Goal: Transaction & Acquisition: Subscribe to service/newsletter

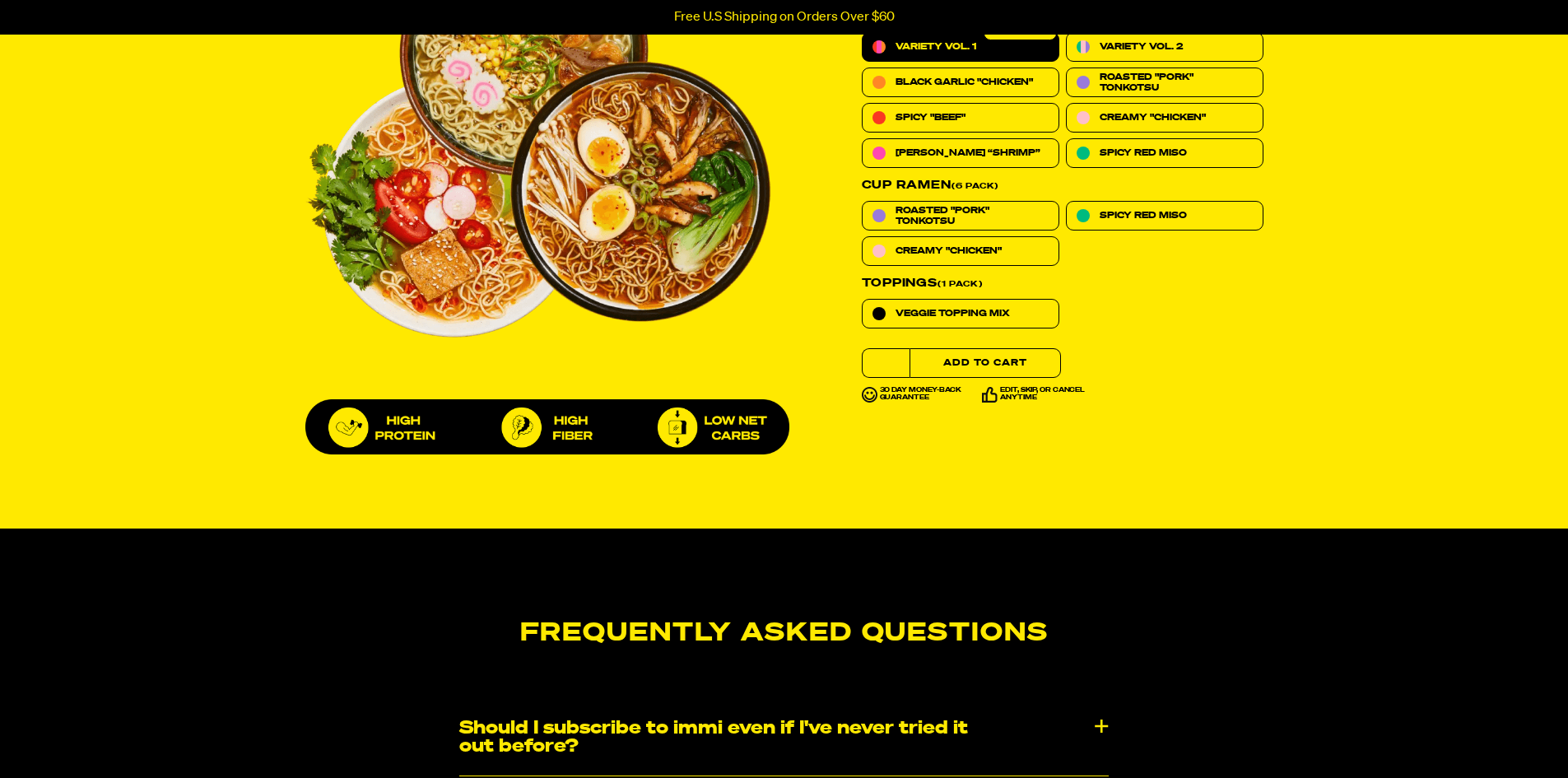
scroll to position [742, 0]
click at [981, 378] on button "Add to Cart" at bounding box center [985, 363] width 151 height 29
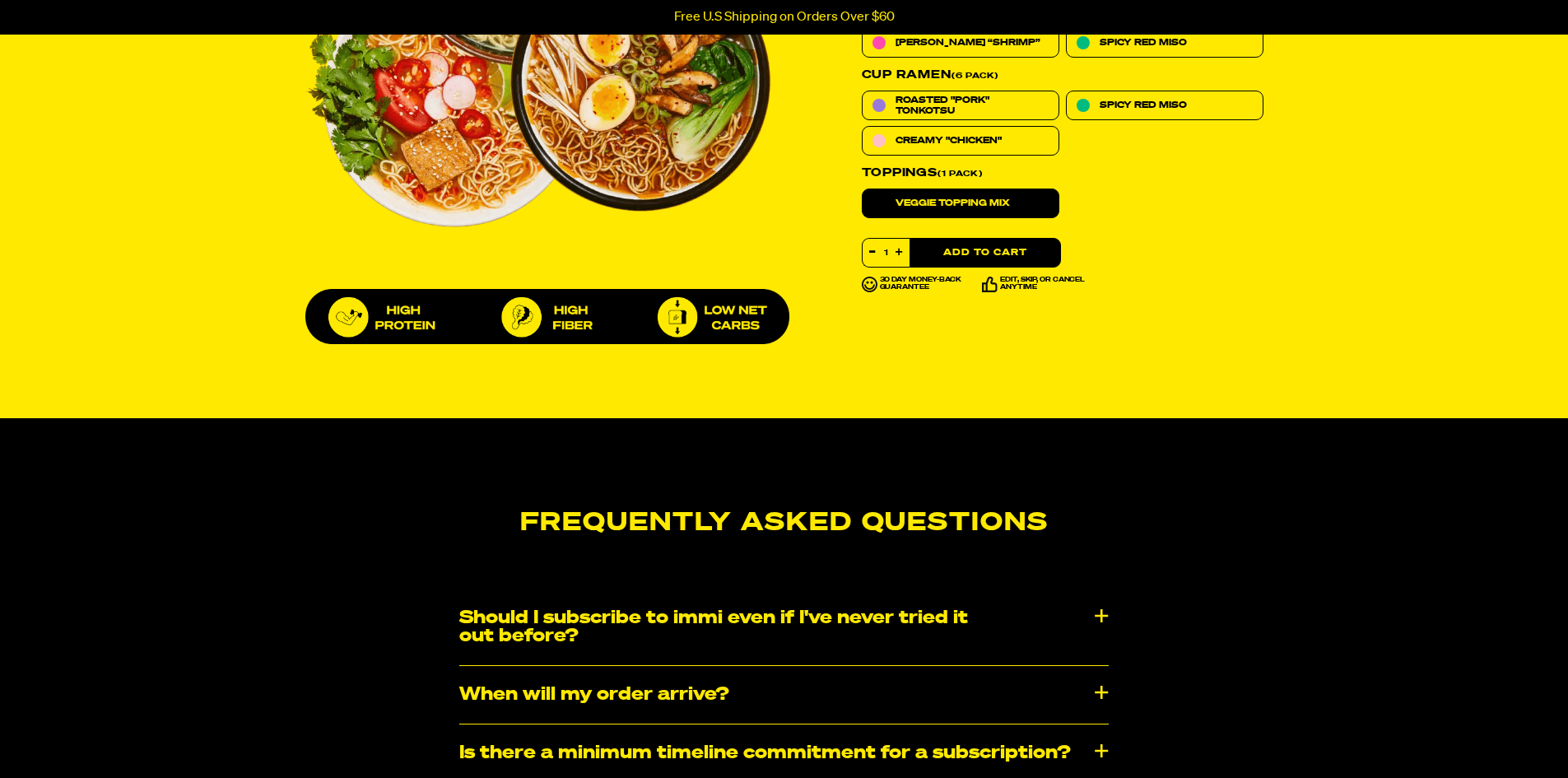
scroll to position [659, 0]
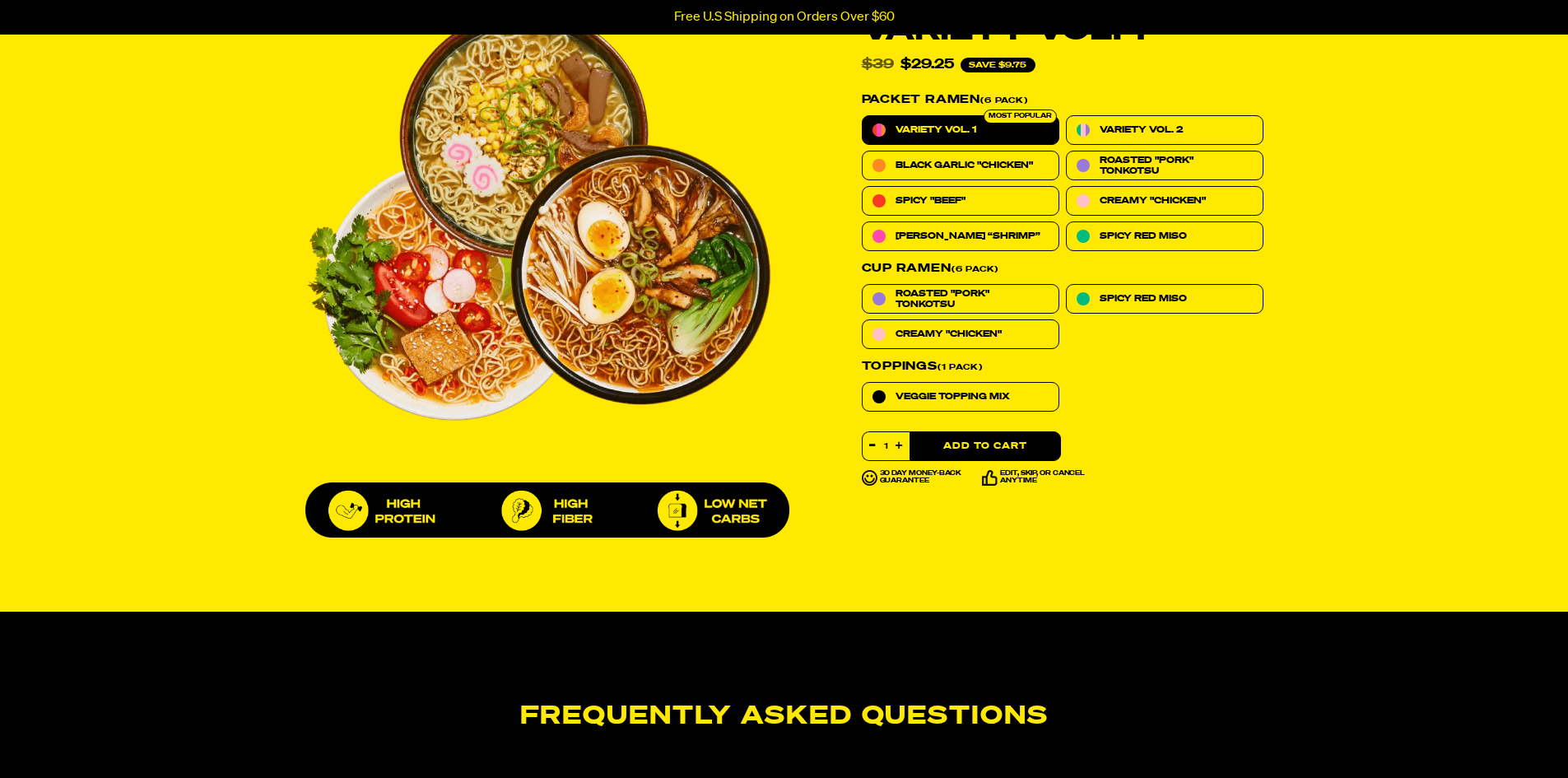
click at [1338, 397] on div "Rated 4.6 out of 5 4643 Reviews Based on 4643 reviews Variety Vol. 1 Rated 4.6 …" at bounding box center [784, 263] width 1185 height 563
click at [955, 443] on button "Add to Cart" at bounding box center [985, 447] width 151 height 29
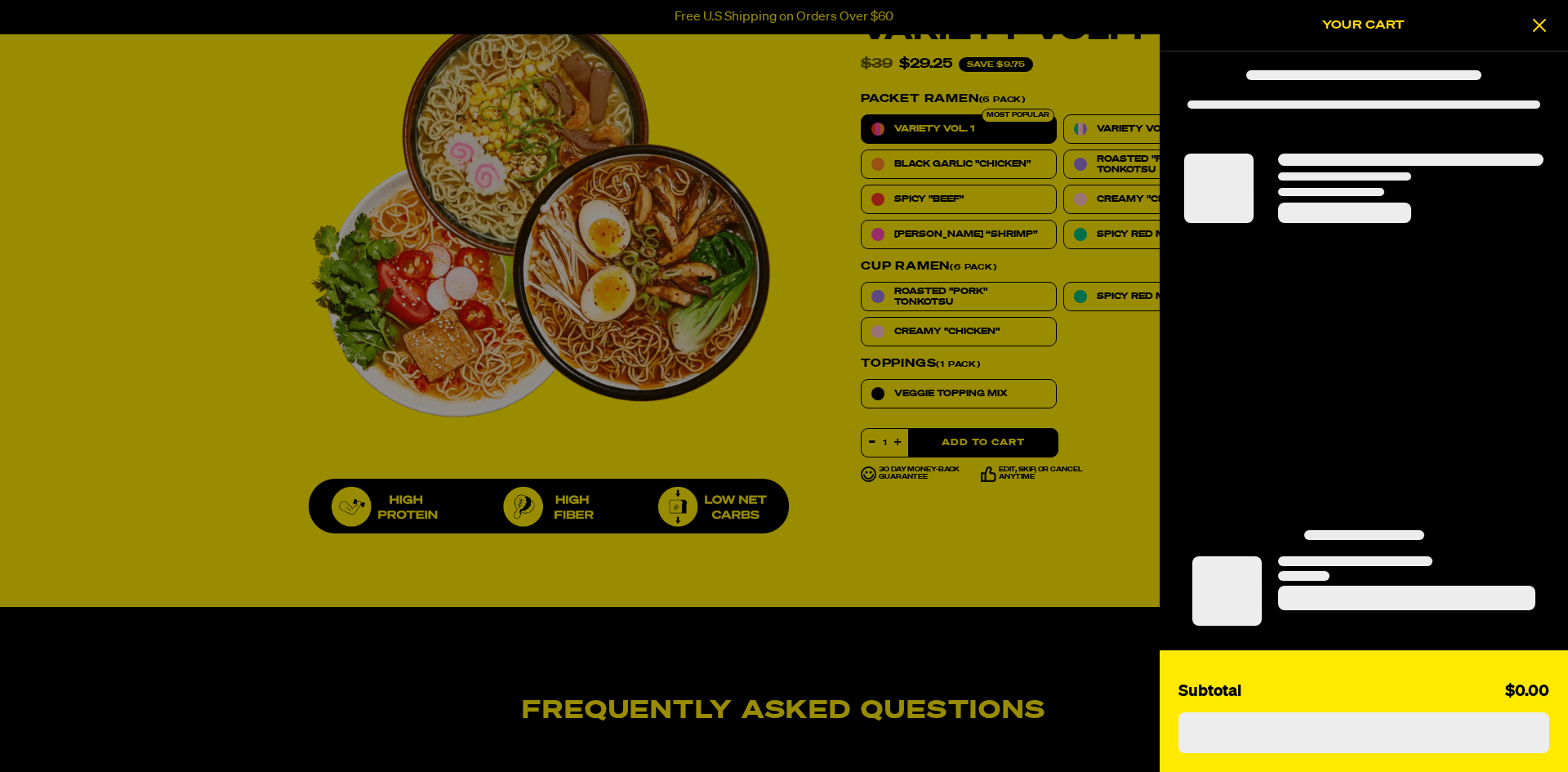
select select "1991016499"
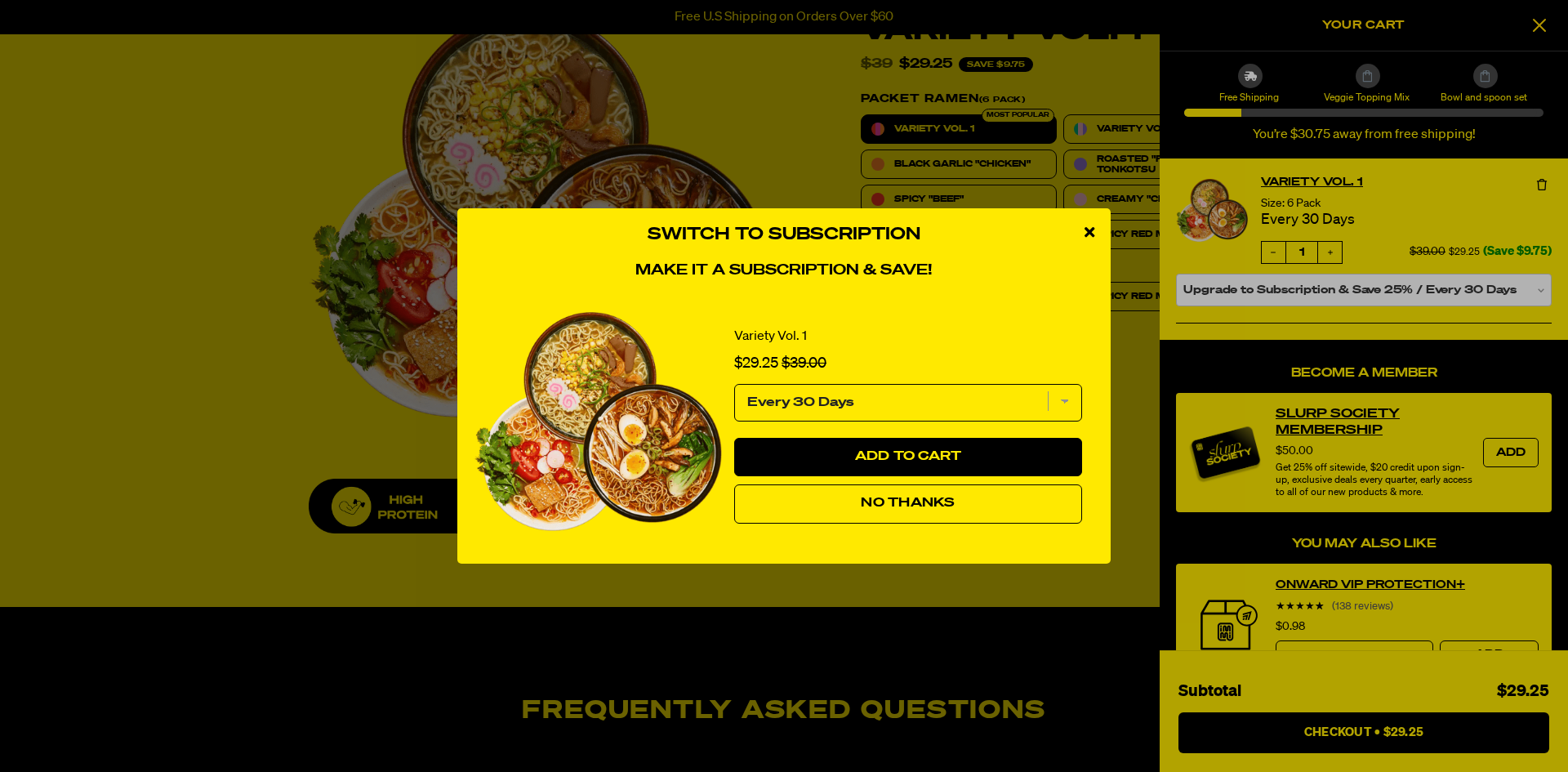
click at [1088, 228] on icon "close modal" at bounding box center [1089, 232] width 9 height 15
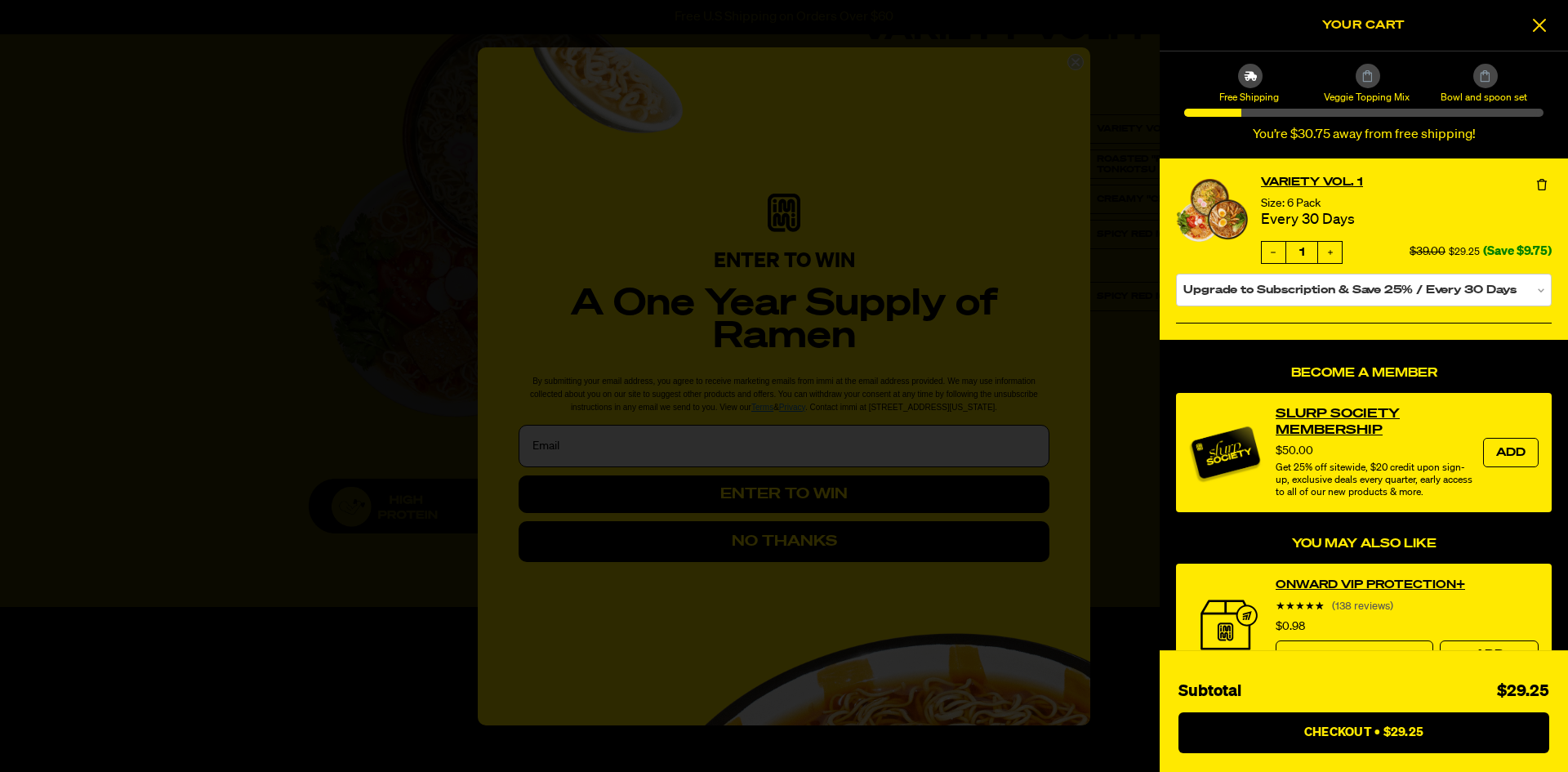
select select "Every 30 Days"
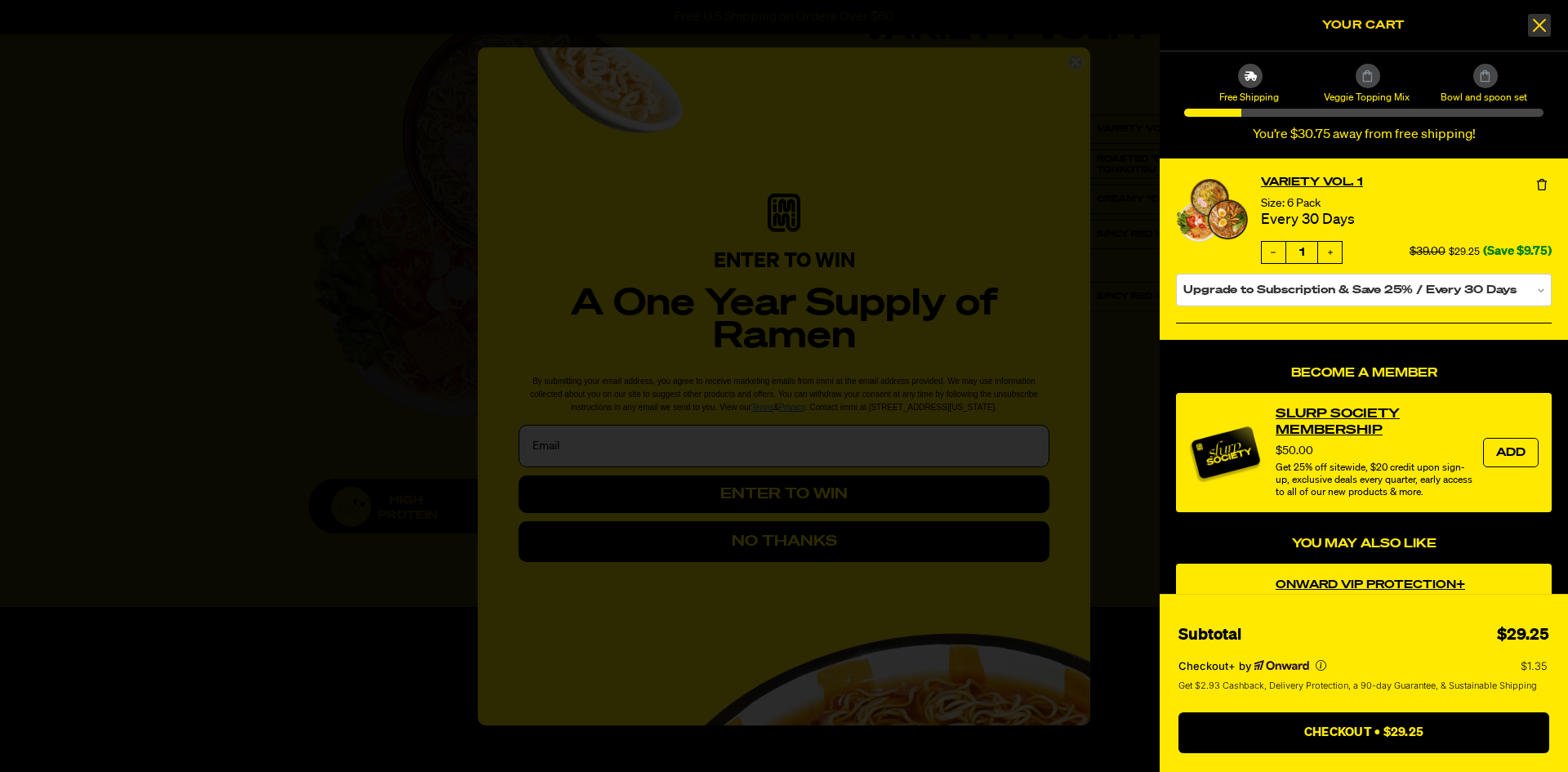
click at [1541, 27] on icon at bounding box center [1539, 25] width 13 height 13
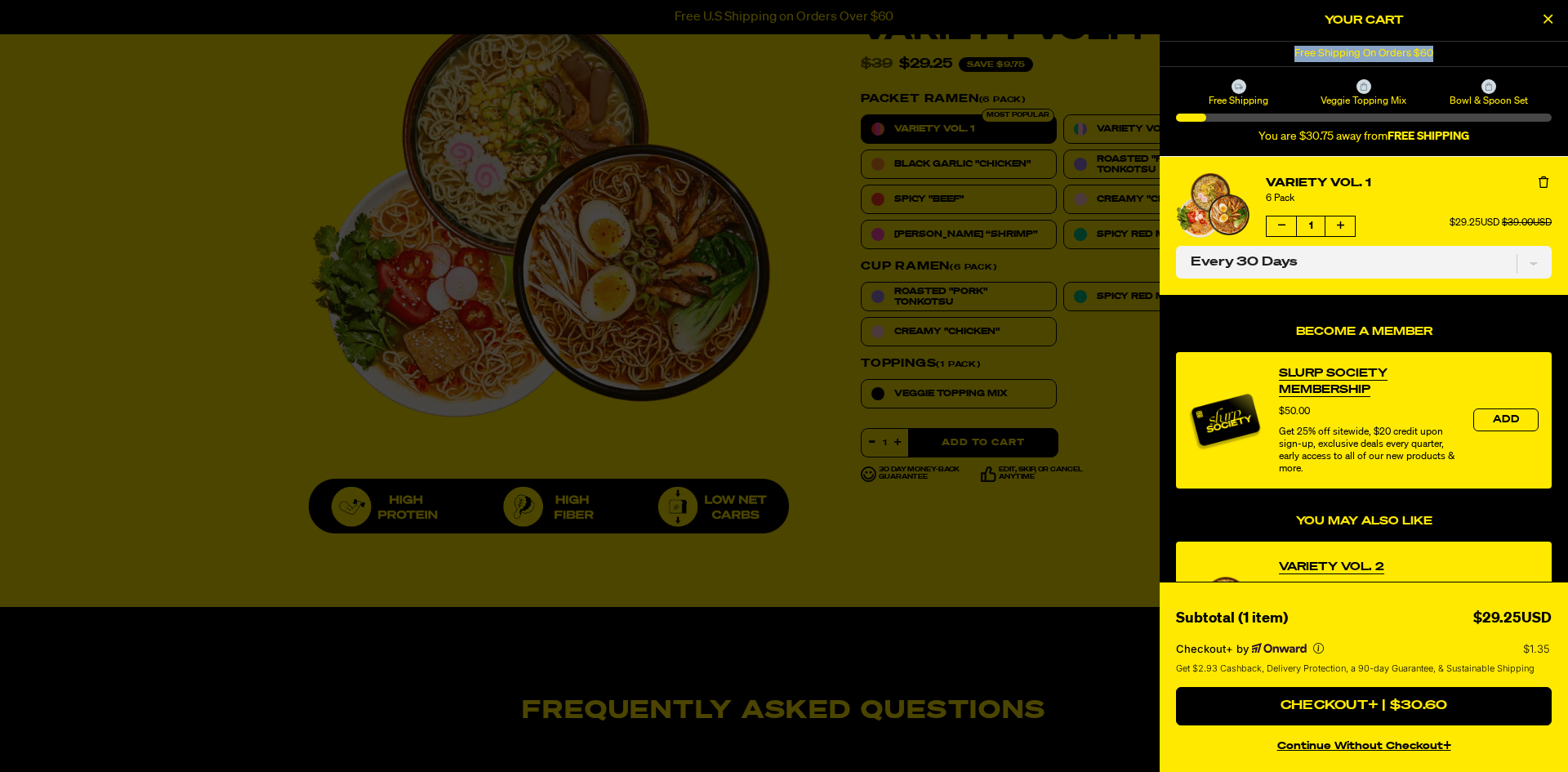
drag, startPoint x: 1292, startPoint y: 45, endPoint x: 1436, endPoint y: 53, distance: 144.2
click at [1436, 52] on div "Free Shipping On Orders $60" at bounding box center [1364, 54] width 409 height 25
click at [1351, 50] on div "Free Shipping On Orders $60" at bounding box center [1364, 54] width 409 height 25
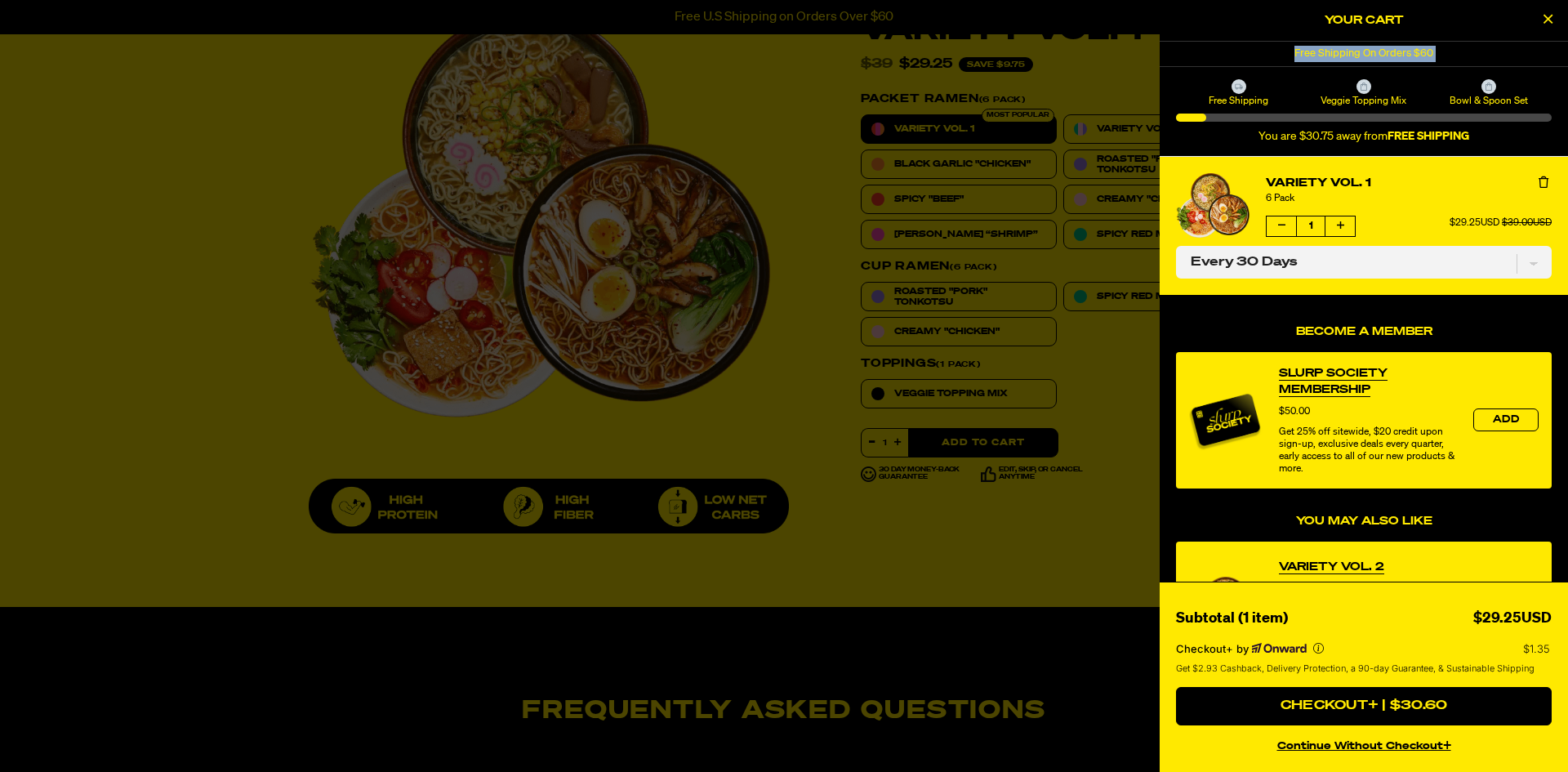
click at [1386, 49] on div "Free Shipping On Orders $60" at bounding box center [1364, 54] width 409 height 25
click at [1363, 49] on div "Free Shipping On Orders $60" at bounding box center [1364, 54] width 409 height 25
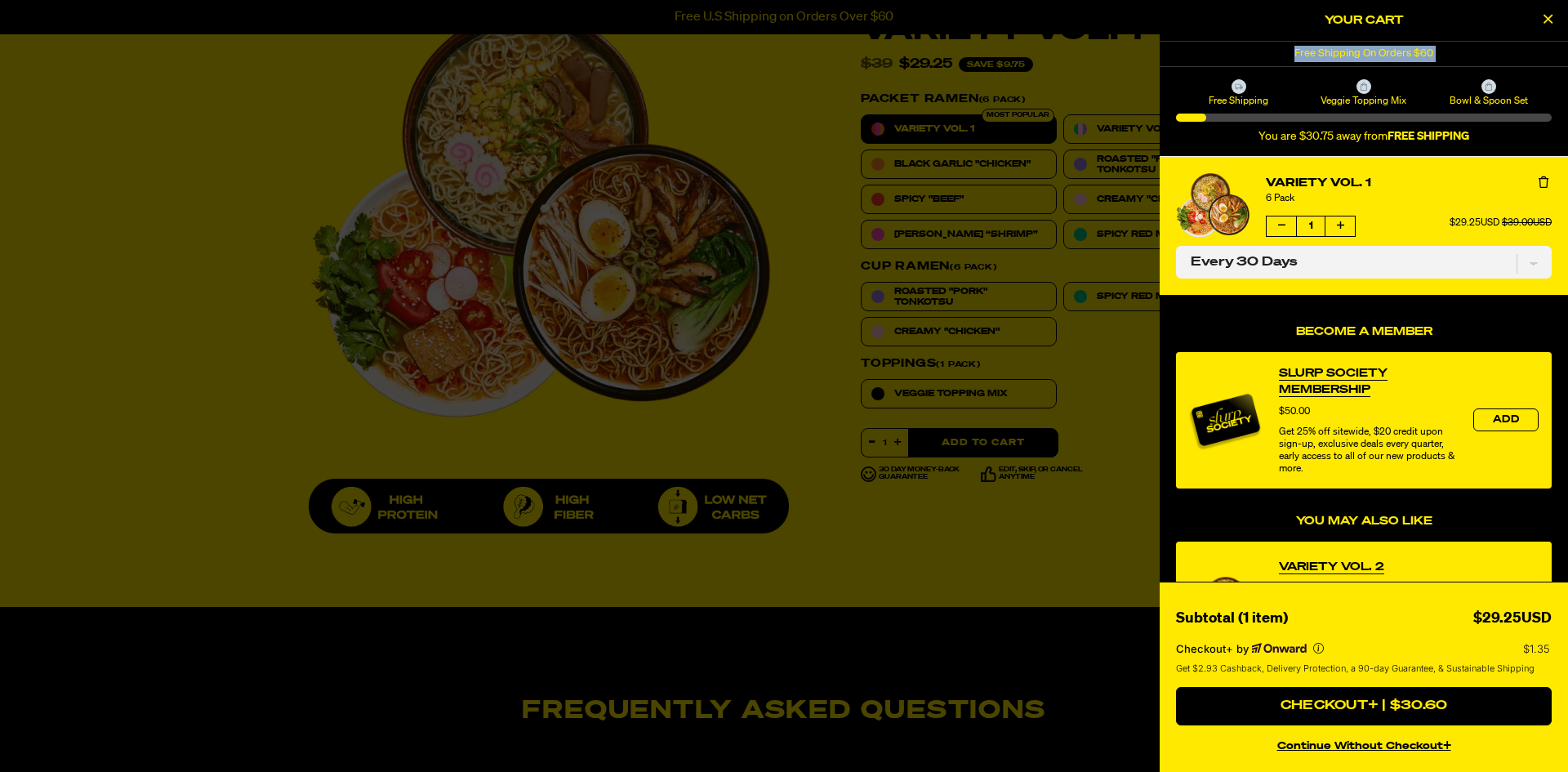
click at [1363, 49] on div "Free Shipping On Orders $60" at bounding box center [1364, 54] width 409 height 25
click at [1389, 43] on div "Free Shipping On Orders $60" at bounding box center [1364, 54] width 409 height 25
click at [1354, 52] on div "Free Shipping On Orders $60" at bounding box center [1364, 54] width 409 height 25
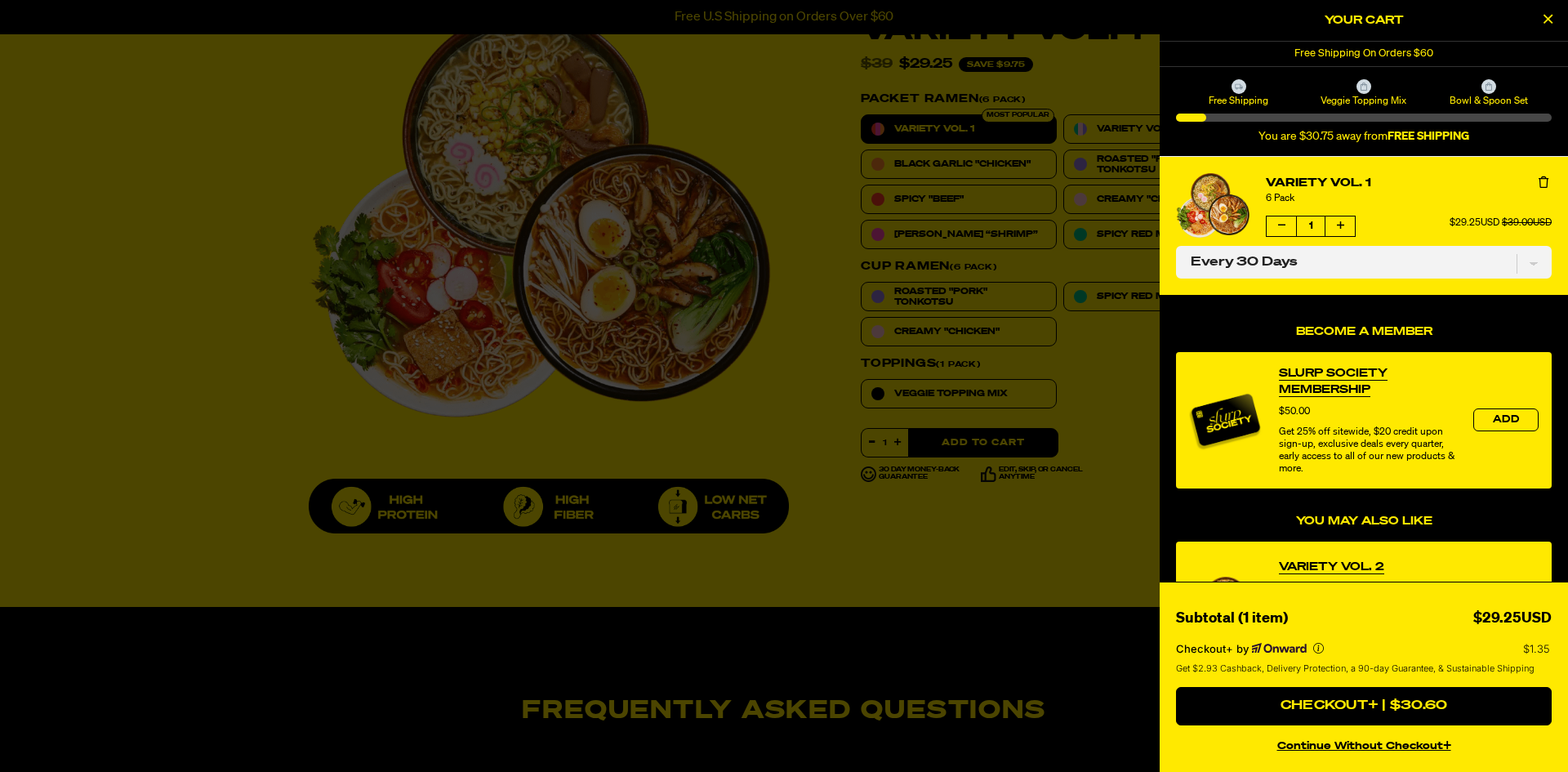
click at [1335, 52] on div "Free Shipping On Orders $60" at bounding box center [1364, 54] width 409 height 25
copy div "Free Shipping On Orders $60"
click at [1419, 58] on div "Free Shipping On Orders $60" at bounding box center [1364, 54] width 409 height 25
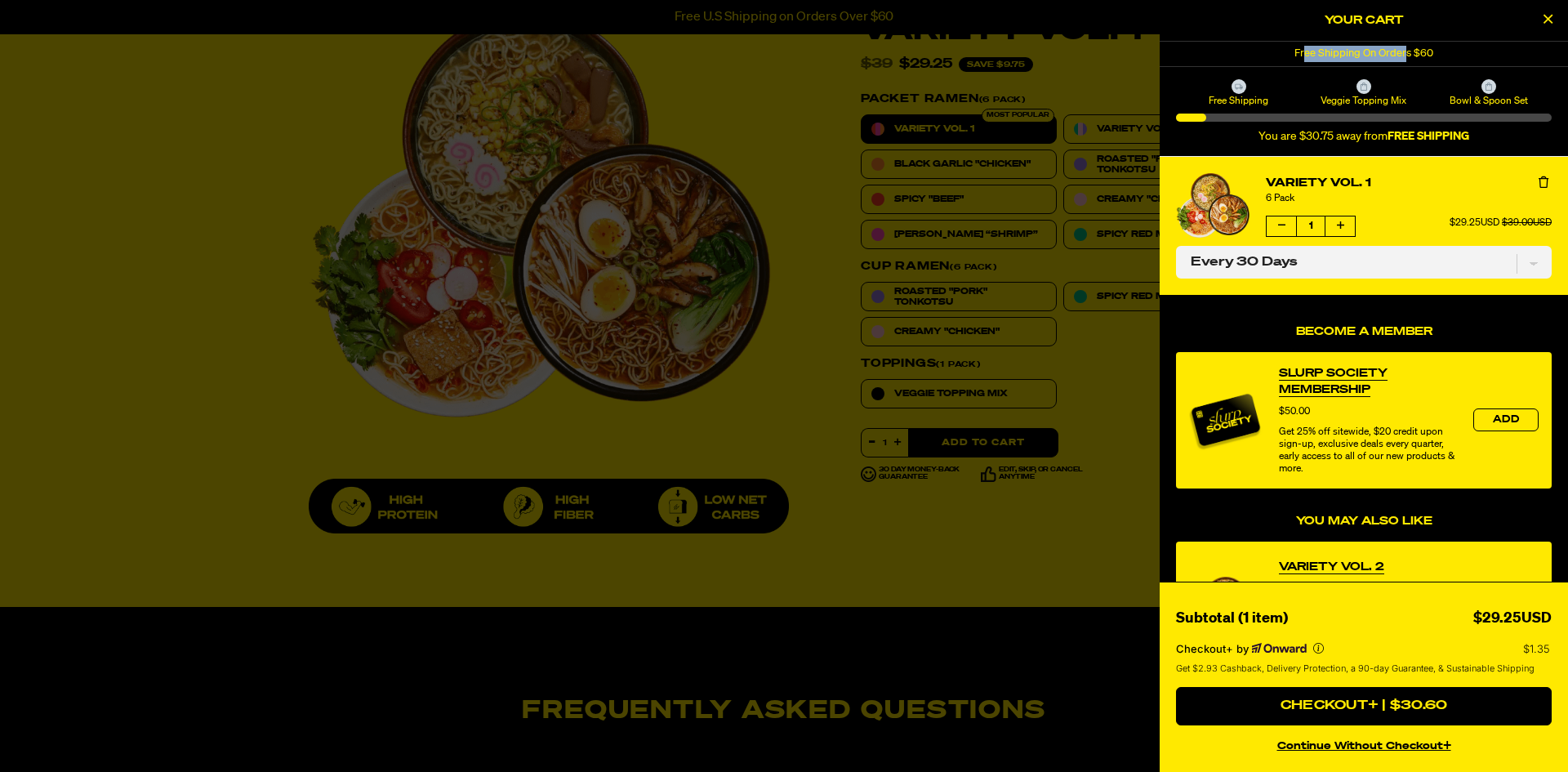
drag, startPoint x: 1408, startPoint y: 52, endPoint x: 1325, endPoint y: 51, distance: 83.0
click at [1303, 53] on div "Free Shipping On Orders $60" at bounding box center [1364, 54] width 409 height 25
click at [1332, 50] on div "Free Shipping On Orders $60" at bounding box center [1364, 54] width 409 height 25
click at [1544, 9] on button "Close Cart" at bounding box center [1547, 21] width 25 height 25
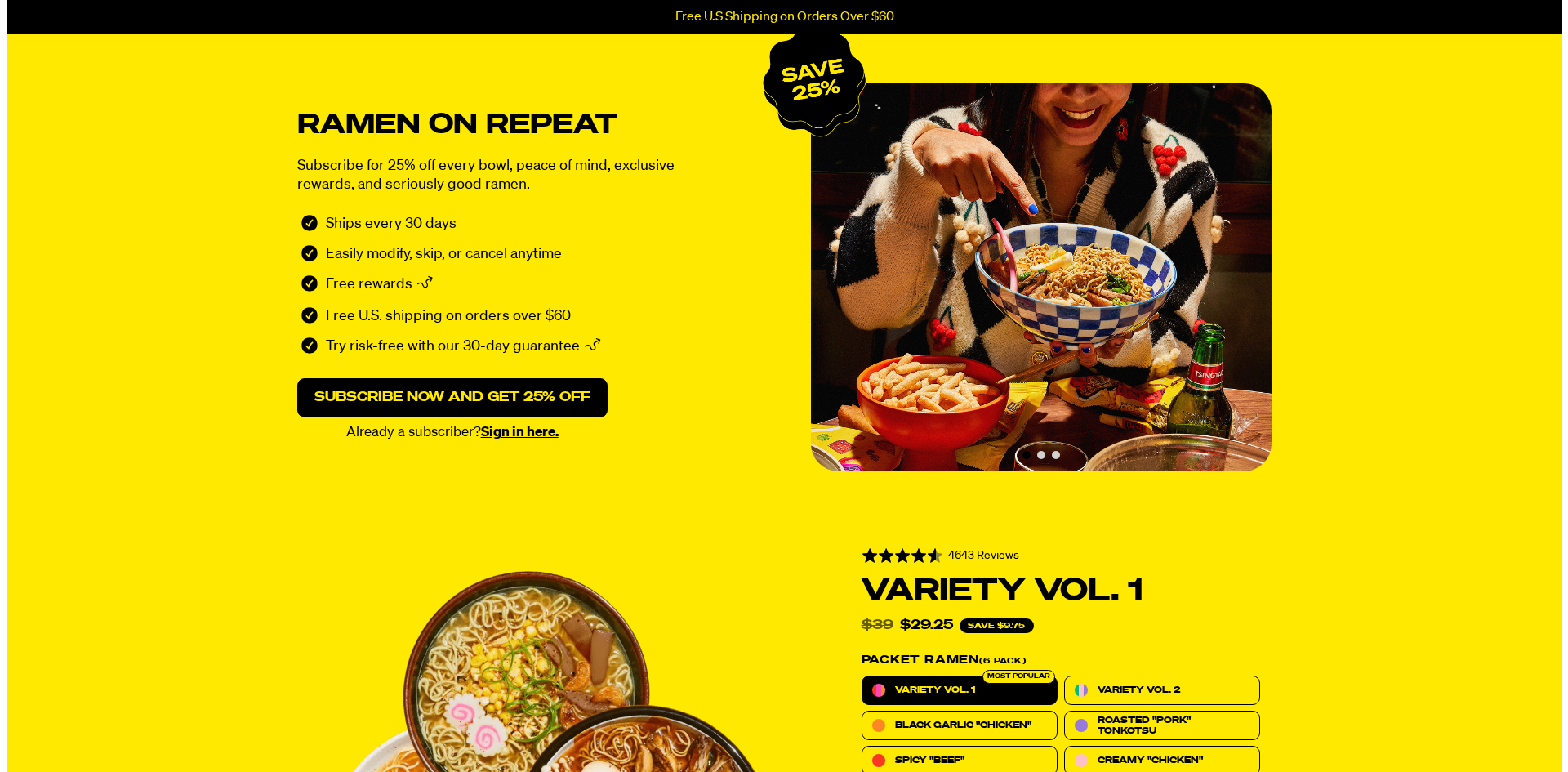
scroll to position [0, 0]
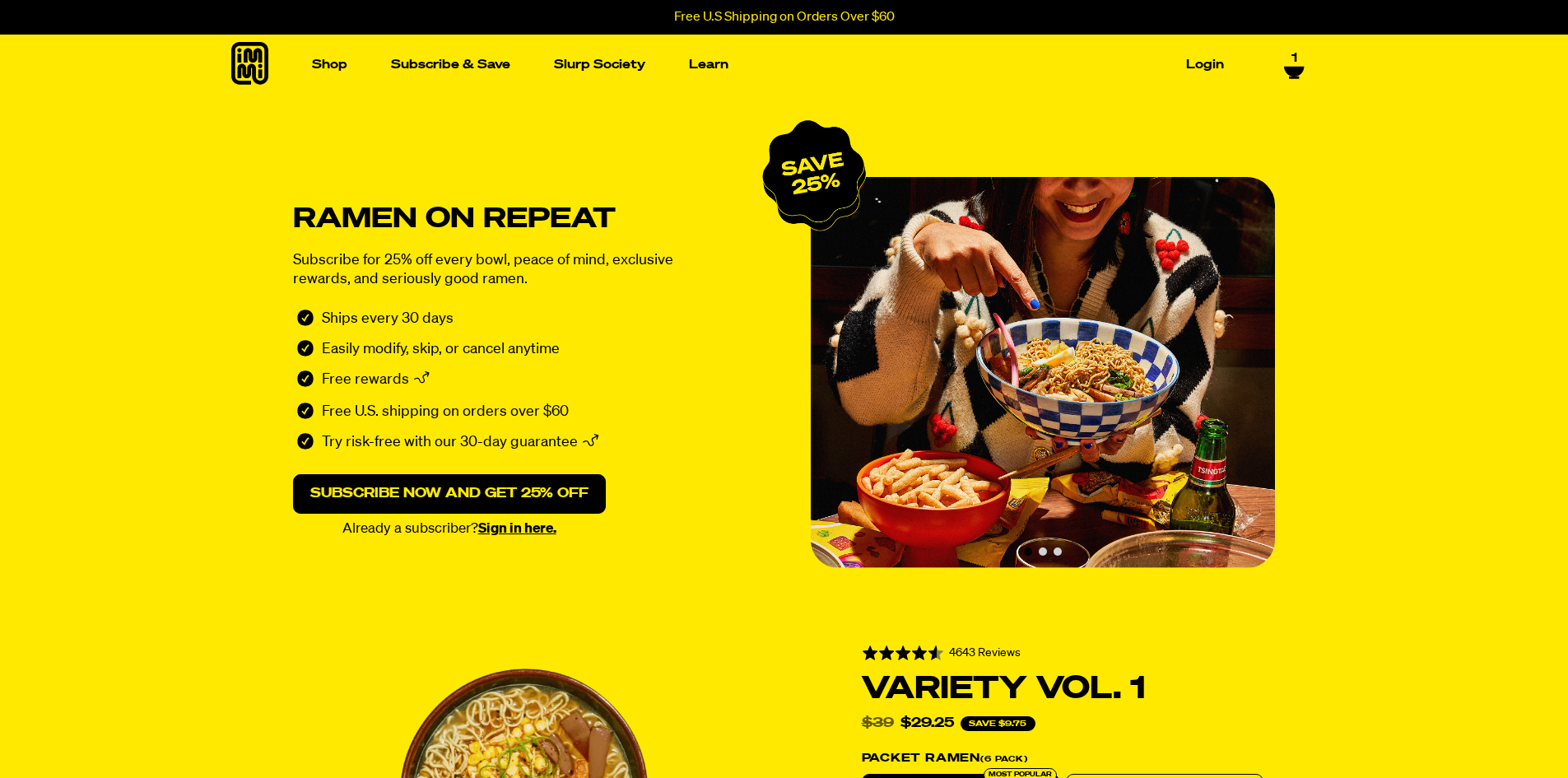
click at [1290, 71] on icon at bounding box center [1294, 71] width 20 height 10
